Goal: Navigation & Orientation: Find specific page/section

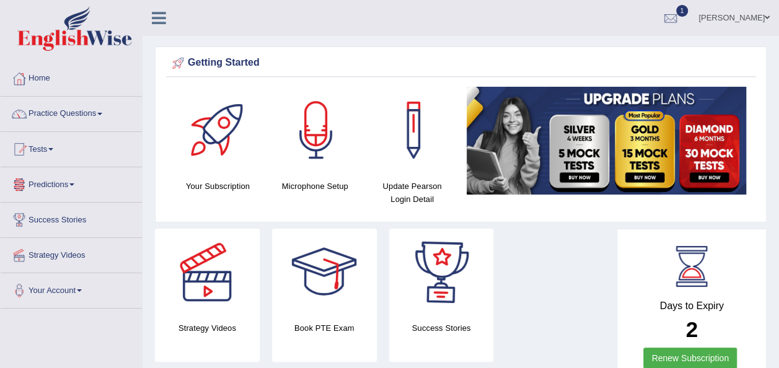
click at [61, 180] on link "Predictions" at bounding box center [71, 182] width 141 height 31
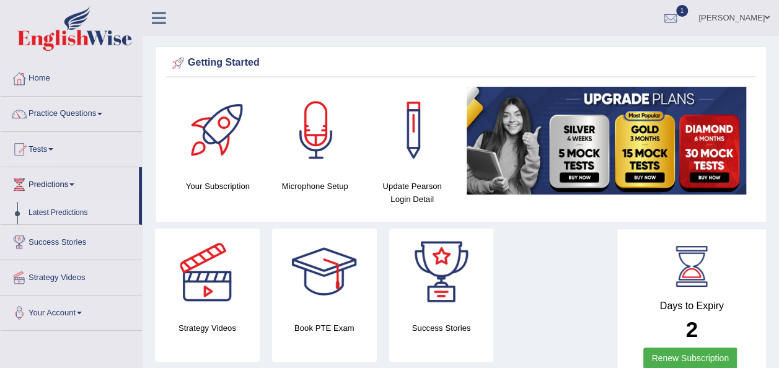
click at [58, 214] on link "Latest Predictions" at bounding box center [81, 213] width 116 height 22
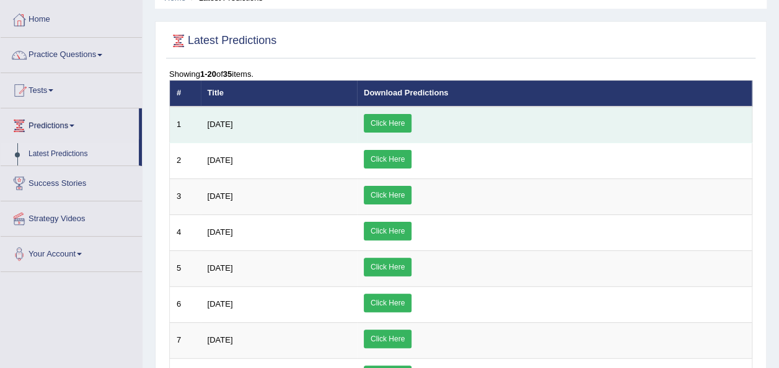
scroll to position [61, 0]
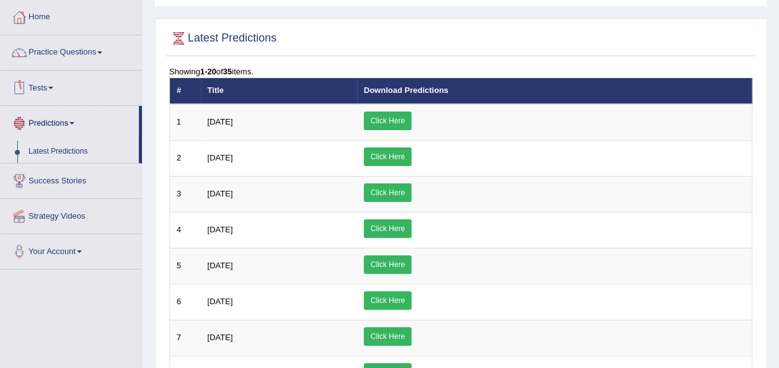
click at [53, 84] on link "Tests" at bounding box center [71, 86] width 141 height 31
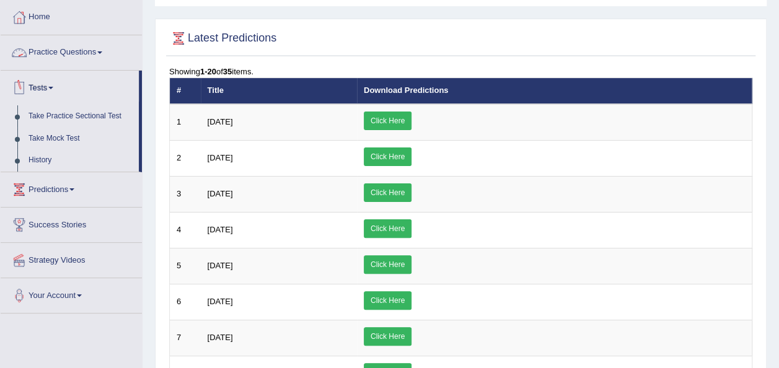
click at [79, 56] on link "Practice Questions" at bounding box center [71, 50] width 141 height 31
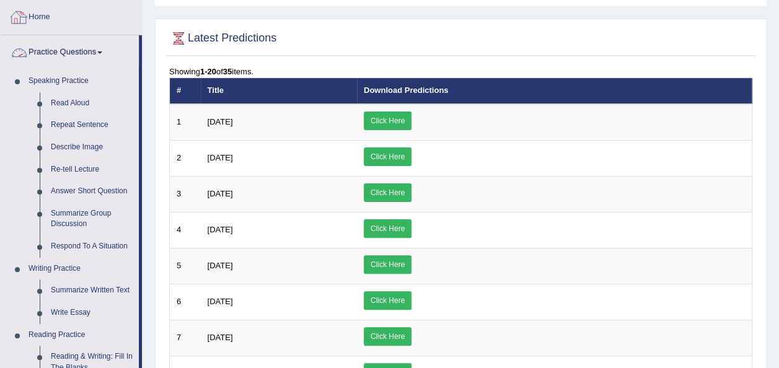
click at [55, 22] on link "Home" at bounding box center [71, 15] width 141 height 31
